Goal: Register for event/course

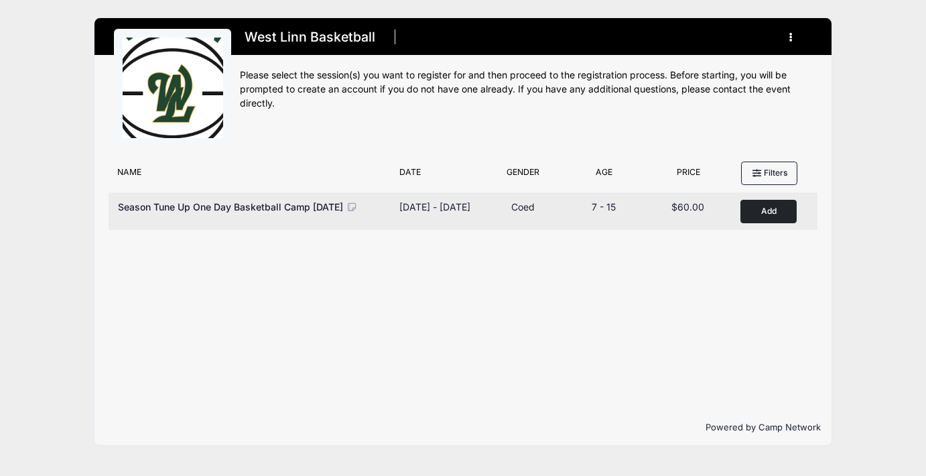
click at [771, 211] on button "Add to Cart" at bounding box center [768, 211] width 56 height 23
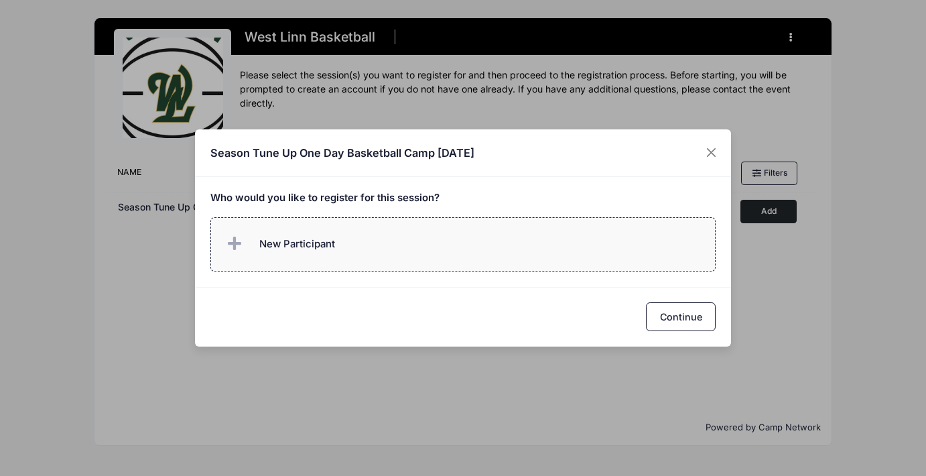
click at [289, 245] on span "New Participant" at bounding box center [297, 243] width 76 height 15
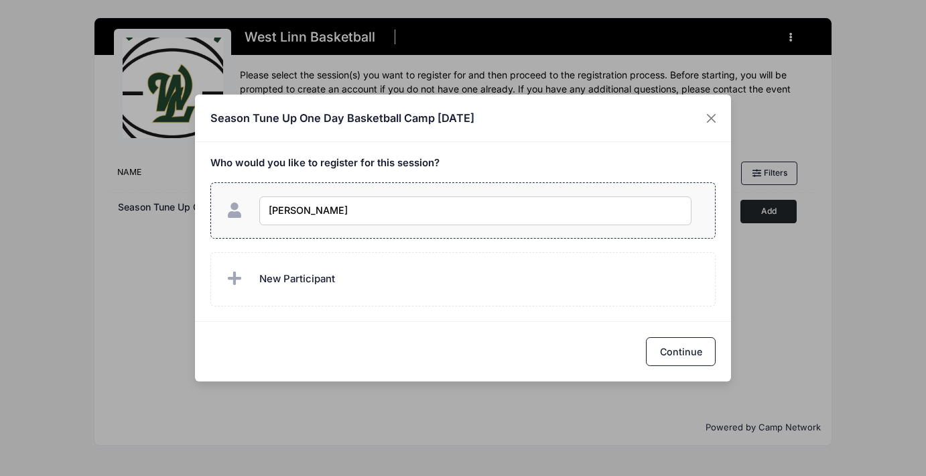
type input "[PERSON_NAME]"
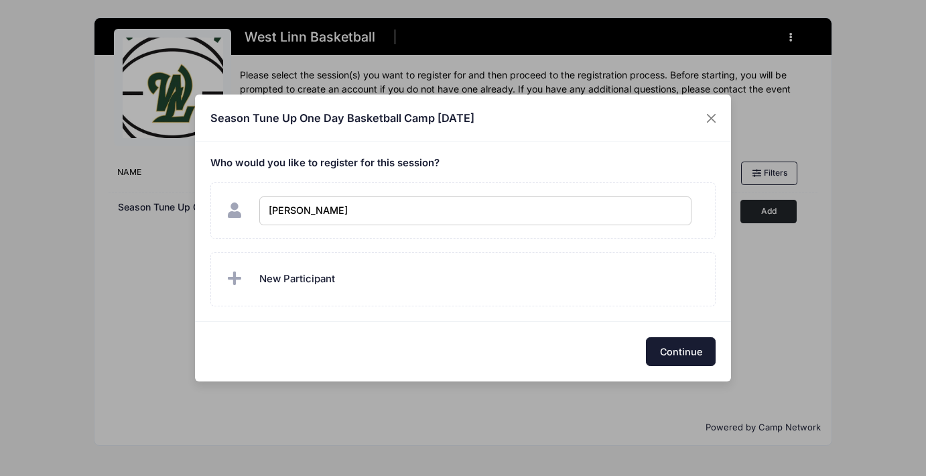
checkbox input "true"
click at [666, 341] on button "Continue" at bounding box center [681, 351] width 70 height 29
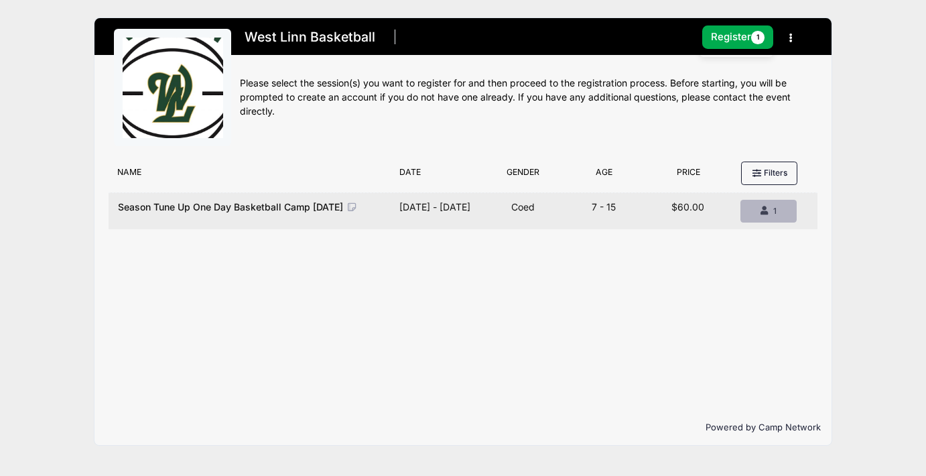
click at [770, 212] on div "1" at bounding box center [768, 211] width 33 height 12
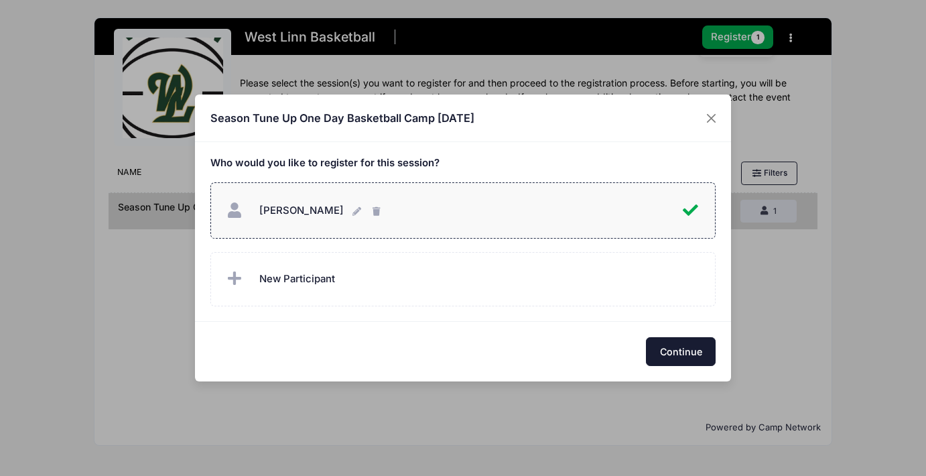
click at [667, 355] on button "Continue" at bounding box center [681, 351] width 70 height 29
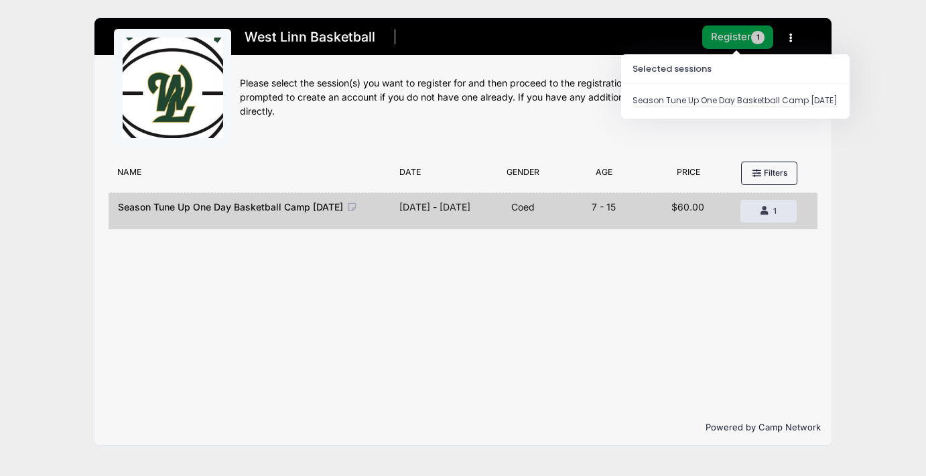
click at [740, 33] on button "Register 1" at bounding box center [737, 36] width 71 height 23
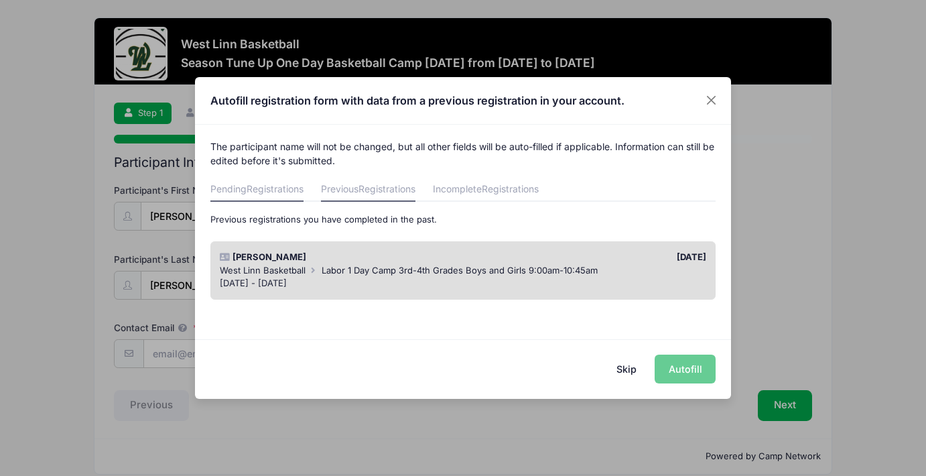
click at [269, 186] on span "Registrations" at bounding box center [275, 188] width 57 height 11
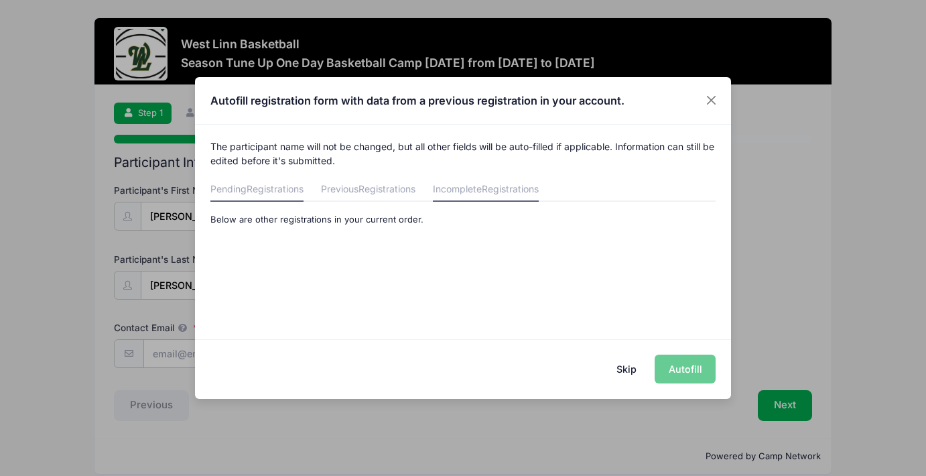
click at [496, 192] on span "Registrations" at bounding box center [510, 188] width 57 height 11
click at [413, 192] on span "Registrations" at bounding box center [386, 188] width 57 height 11
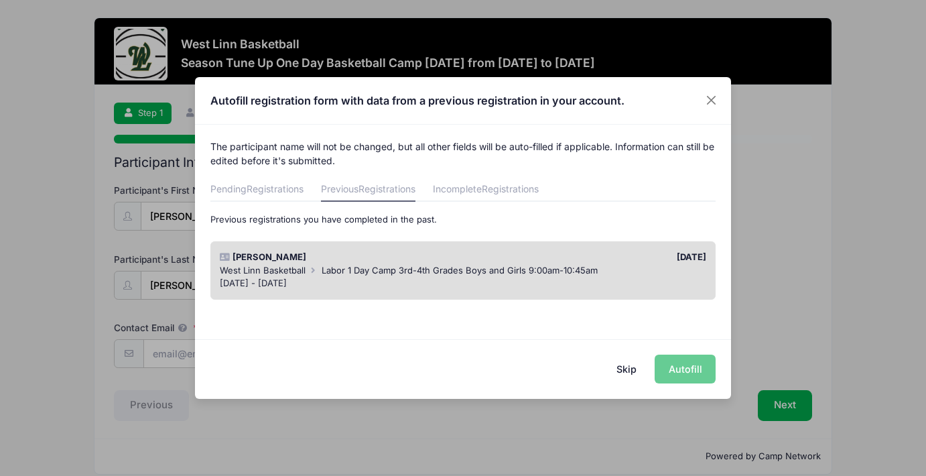
click at [505, 274] on span "Labor 1 Day Camp 3rd-4th Grades Boys and Girls 9:00am-10:45am" at bounding box center [460, 270] width 276 height 11
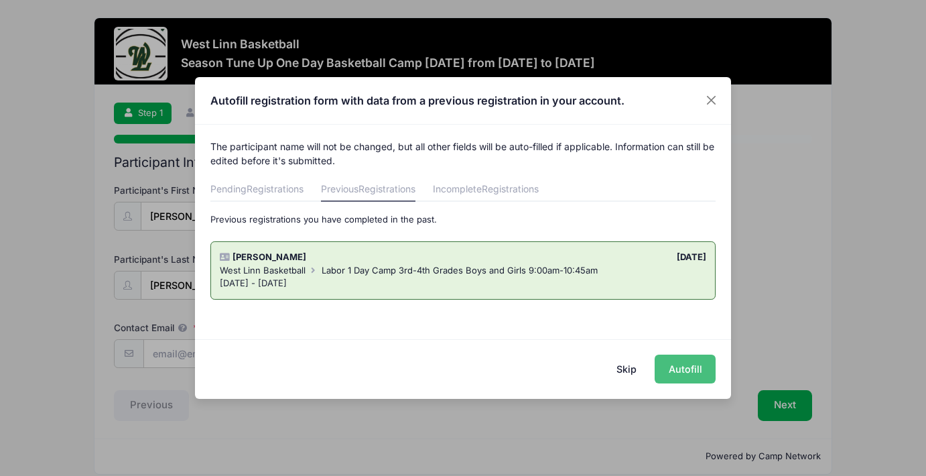
click at [694, 370] on button "Autofill" at bounding box center [685, 368] width 61 height 29
type input "fwmoulton@gmail.com"
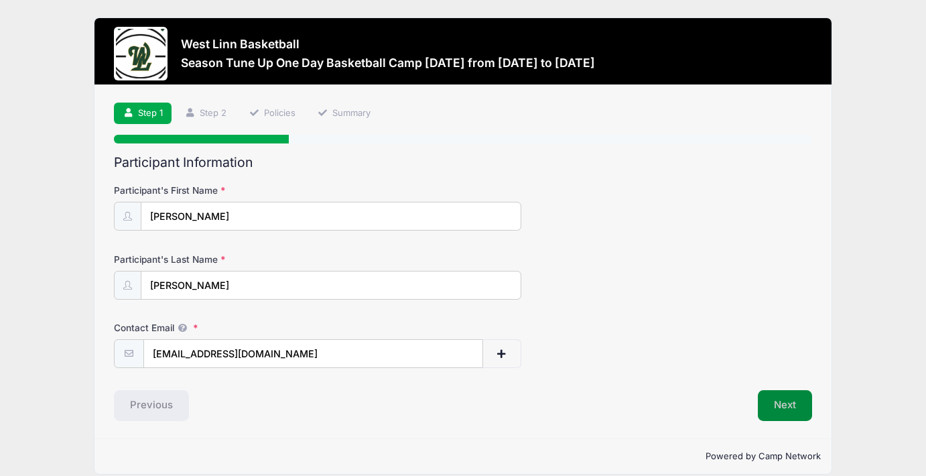
click at [776, 409] on button "Next" at bounding box center [785, 405] width 54 height 31
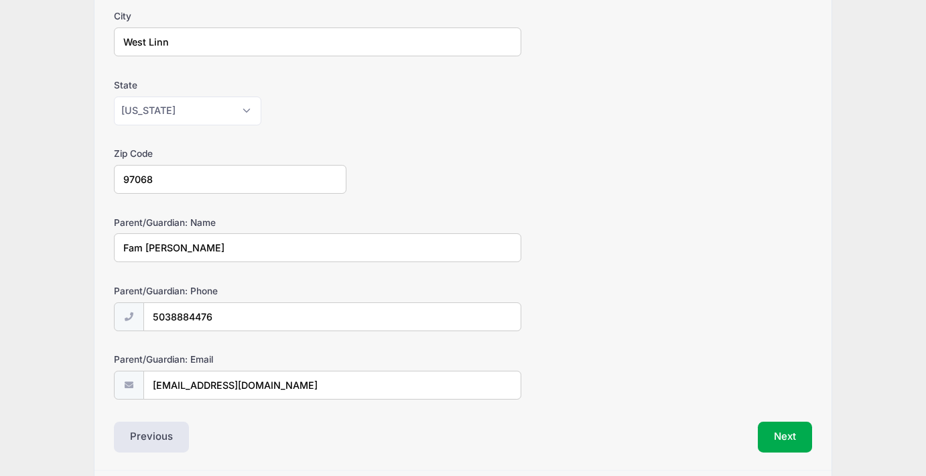
scroll to position [358, 0]
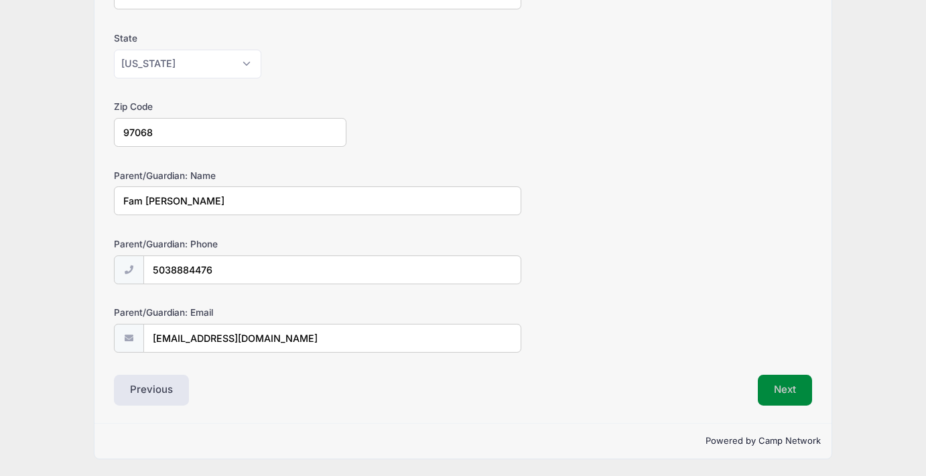
click at [791, 397] on button "Next" at bounding box center [785, 390] width 54 height 31
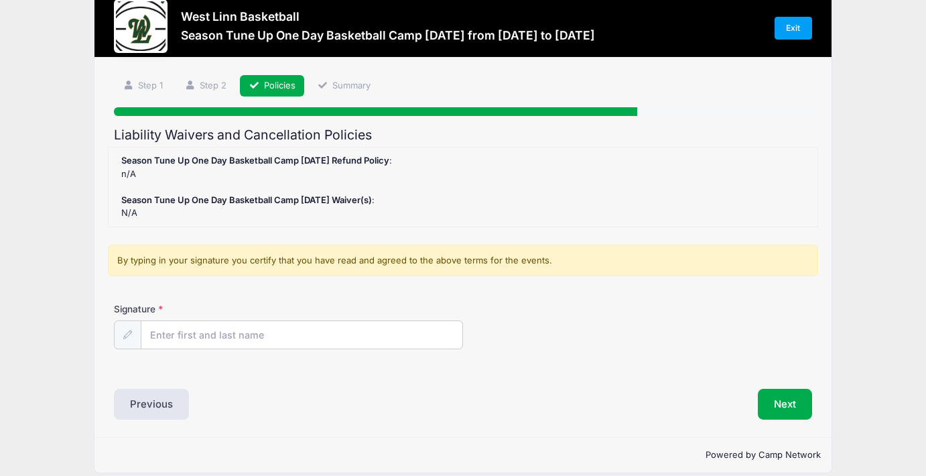
scroll to position [0, 0]
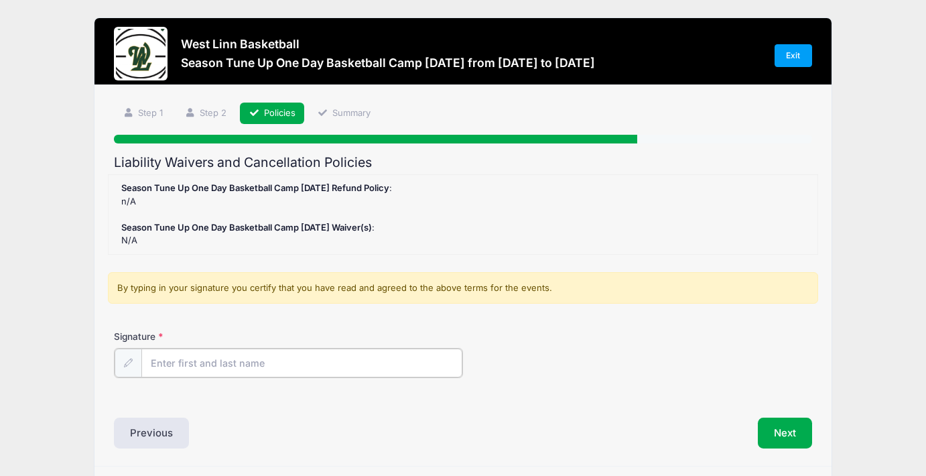
click at [220, 362] on input "Signature" at bounding box center [301, 362] width 321 height 29
type input "Fam Moulton"
click at [460, 427] on div "Previous" at bounding box center [285, 431] width 355 height 31
